Goal: Task Accomplishment & Management: Use online tool/utility

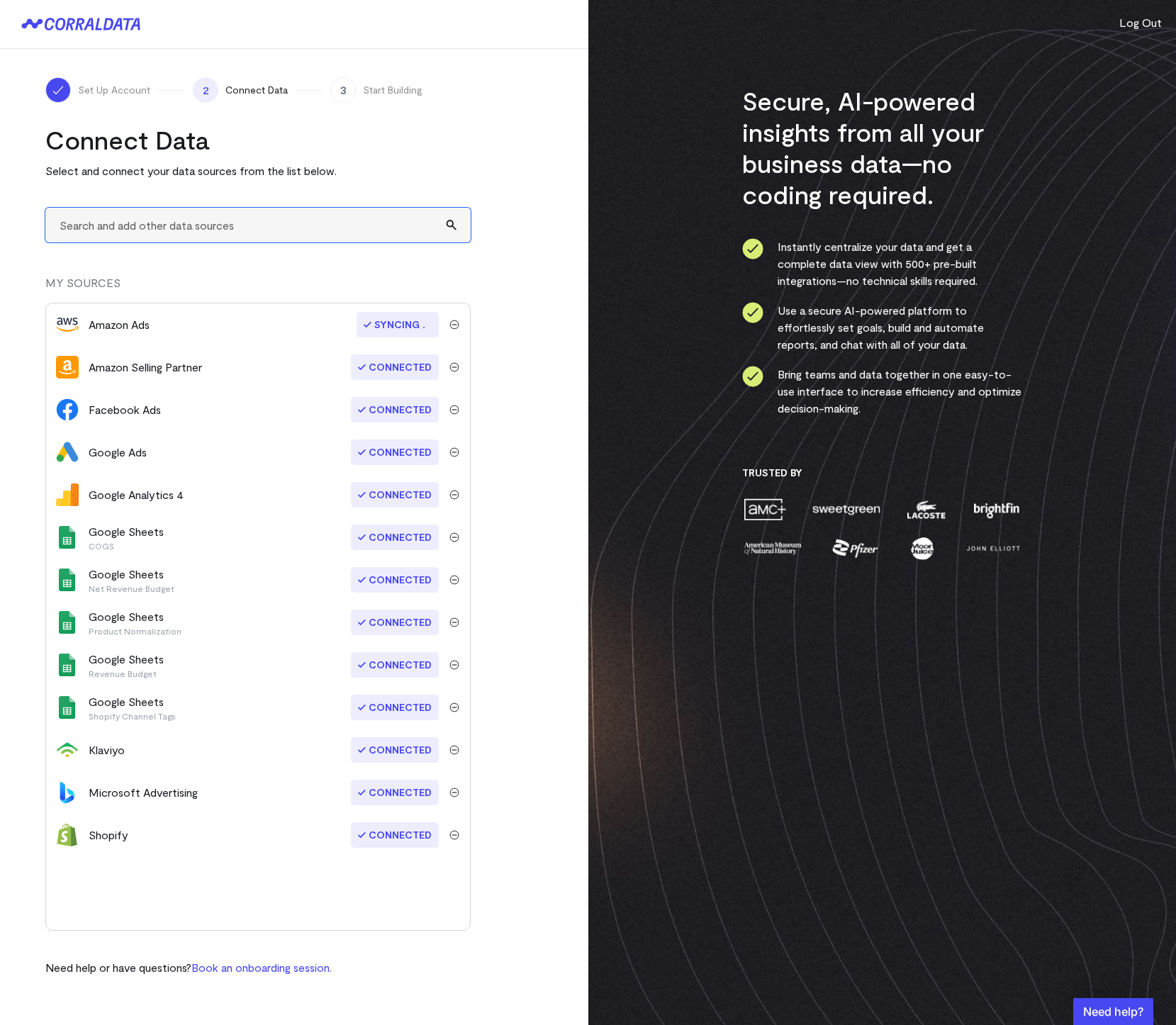
click at [137, 222] on input "text" at bounding box center [259, 225] width 426 height 35
click at [149, 266] on span "Amazon S3" at bounding box center [272, 263] width 367 height 14
type input "Amazon S3"
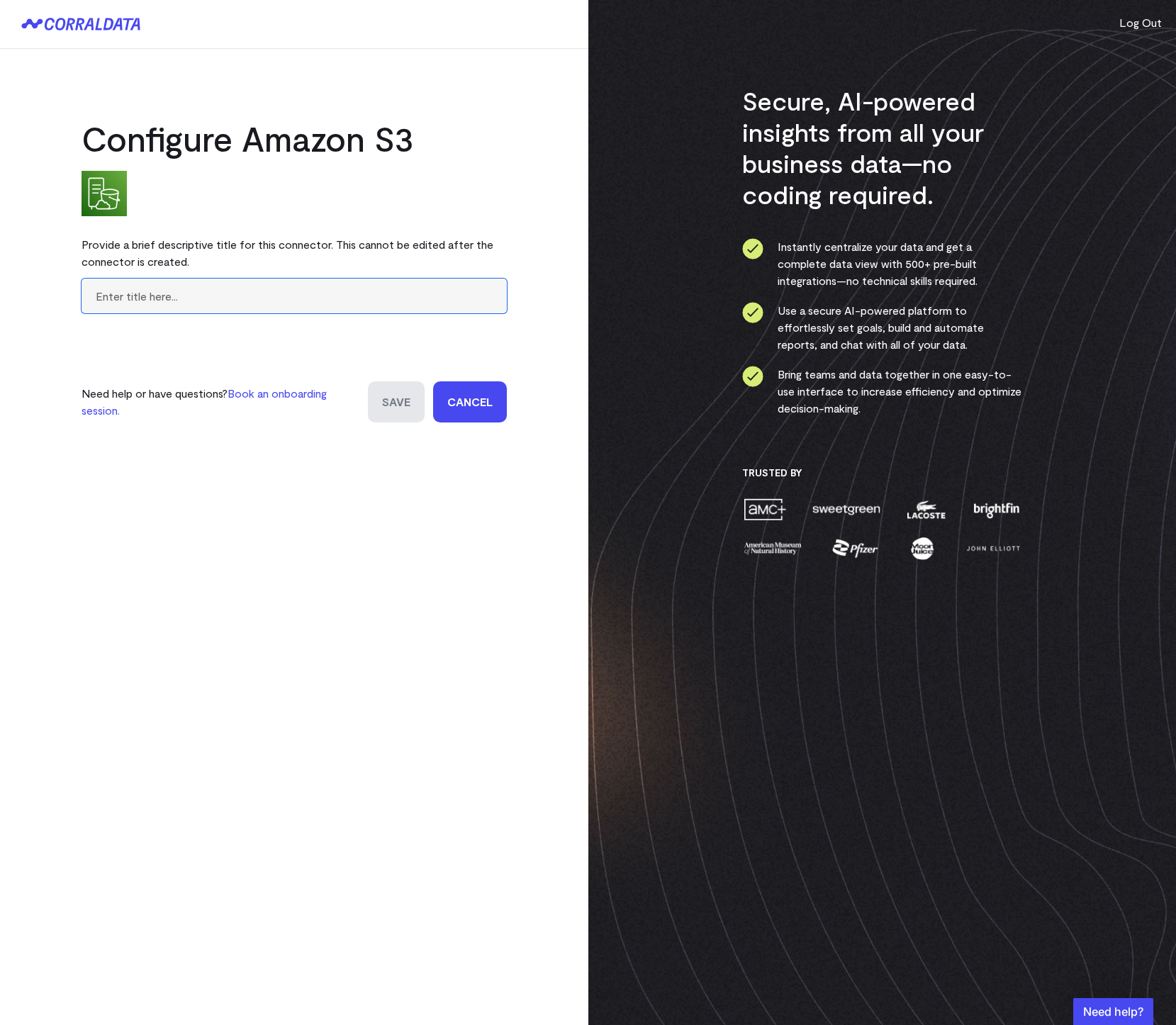
click at [157, 306] on input "text" at bounding box center [294, 296] width 426 height 35
type input "asp_historic"
click at [394, 394] on input "Save" at bounding box center [396, 402] width 57 height 41
